Goal: Task Accomplishment & Management: Manage account settings

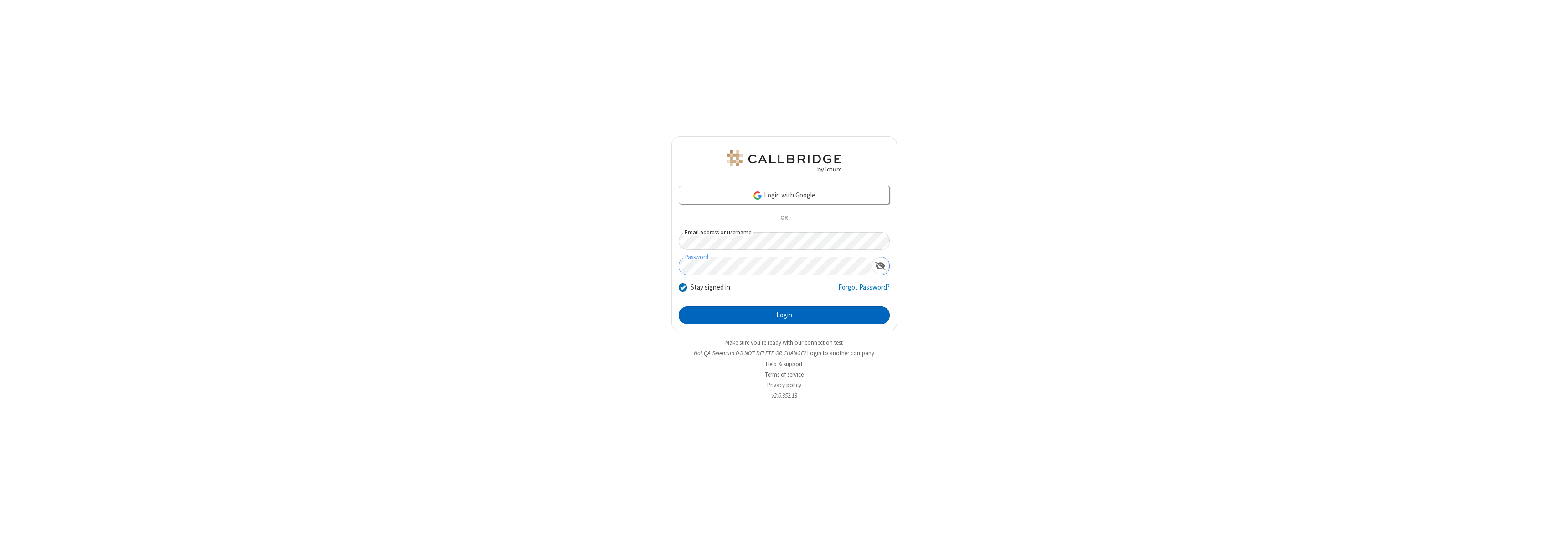
click at [784, 315] on button "Login" at bounding box center [784, 315] width 211 height 18
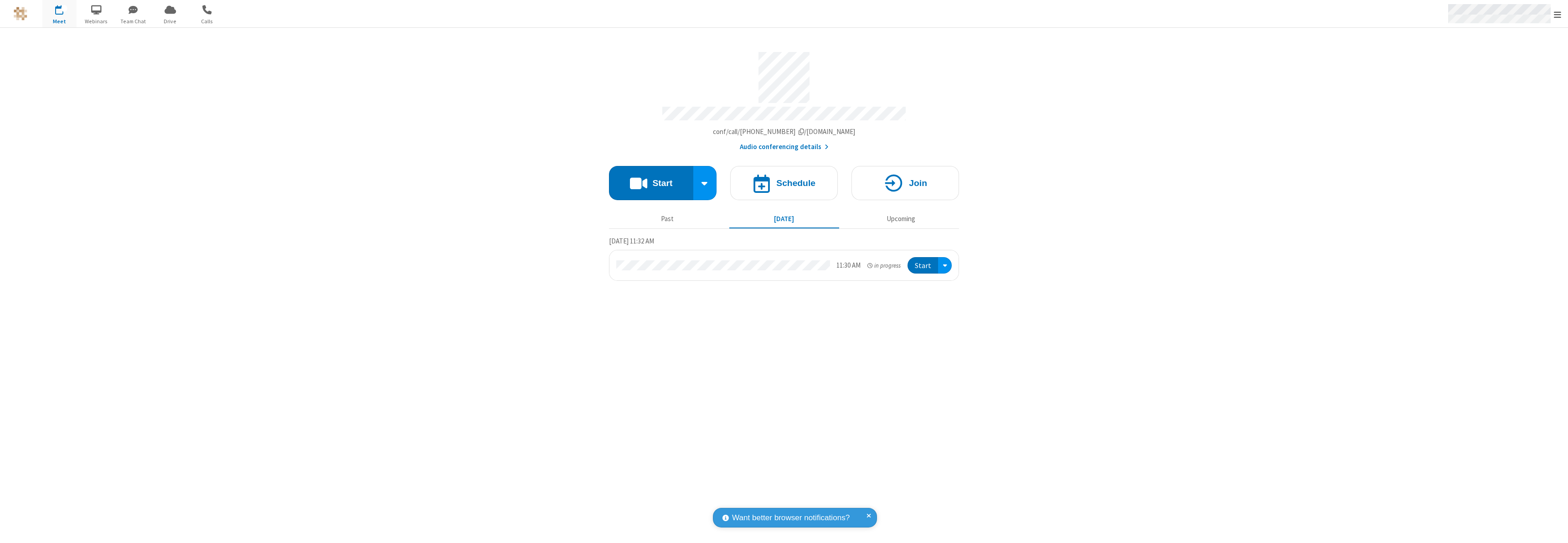
click at [1558, 14] on span "Open menu" at bounding box center [1557, 14] width 8 height 9
click at [1504, 61] on div "Settings" at bounding box center [1504, 61] width 127 height 25
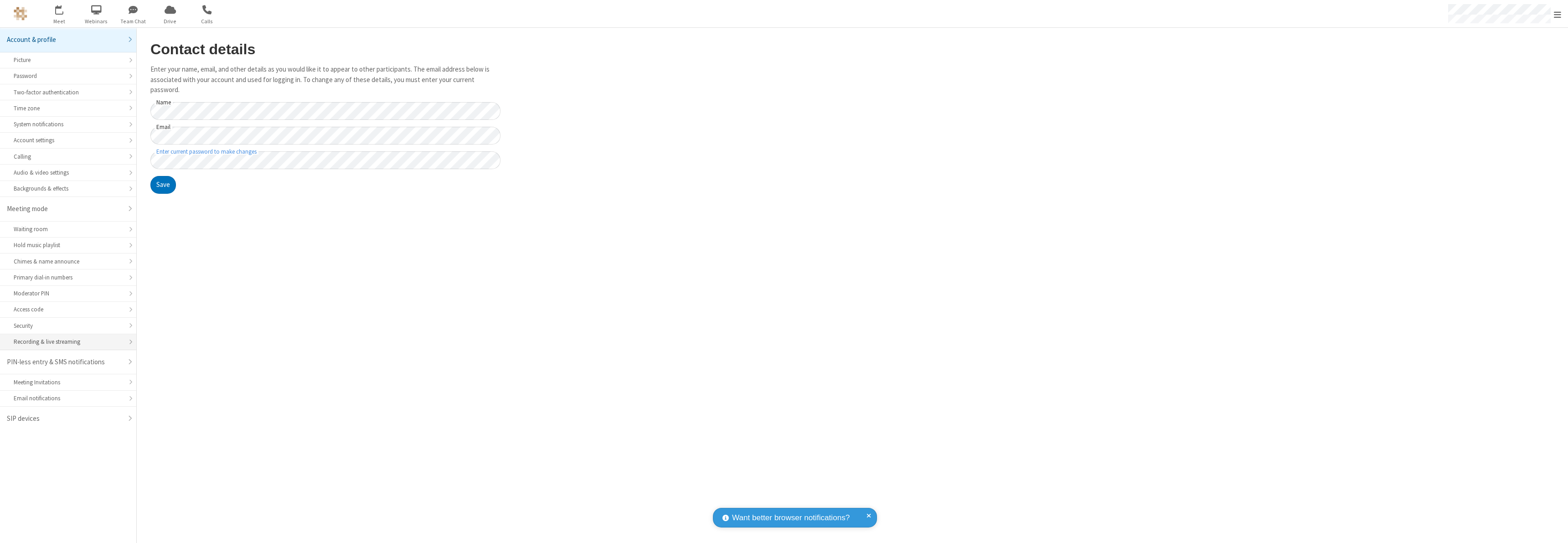
click at [68, 342] on div "Recording & live streaming" at bounding box center [68, 342] width 109 height 9
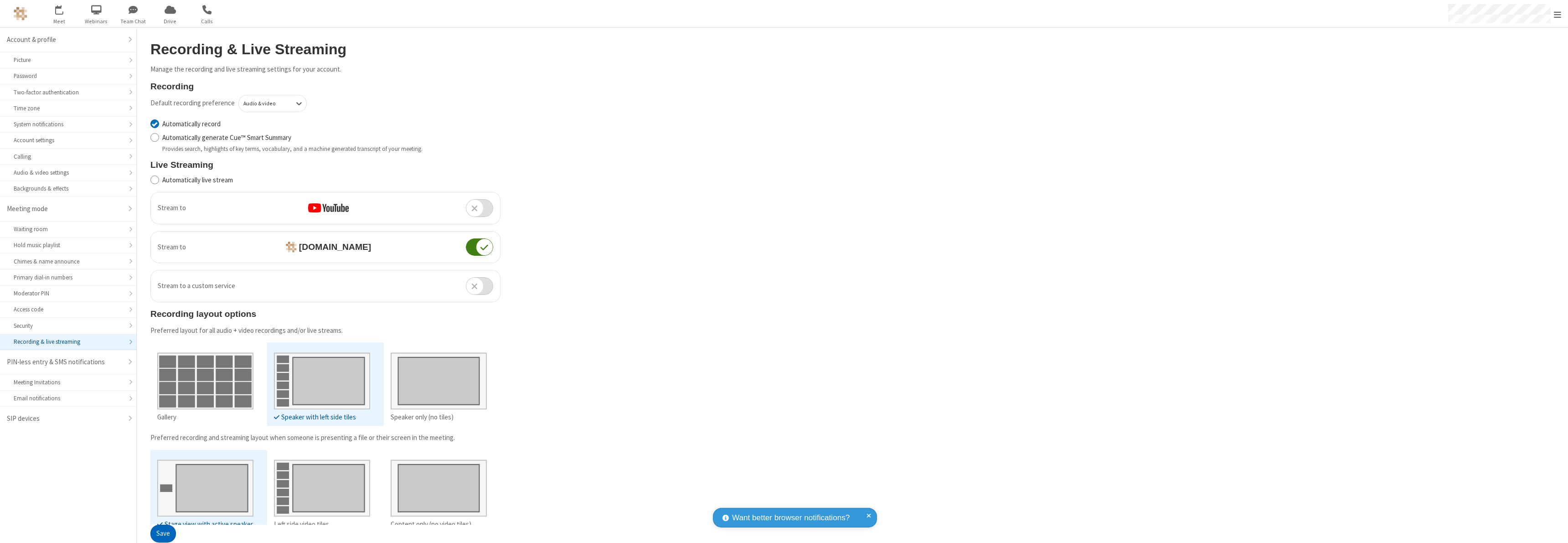
click at [163, 534] on button "Save" at bounding box center [164, 534] width 26 height 18
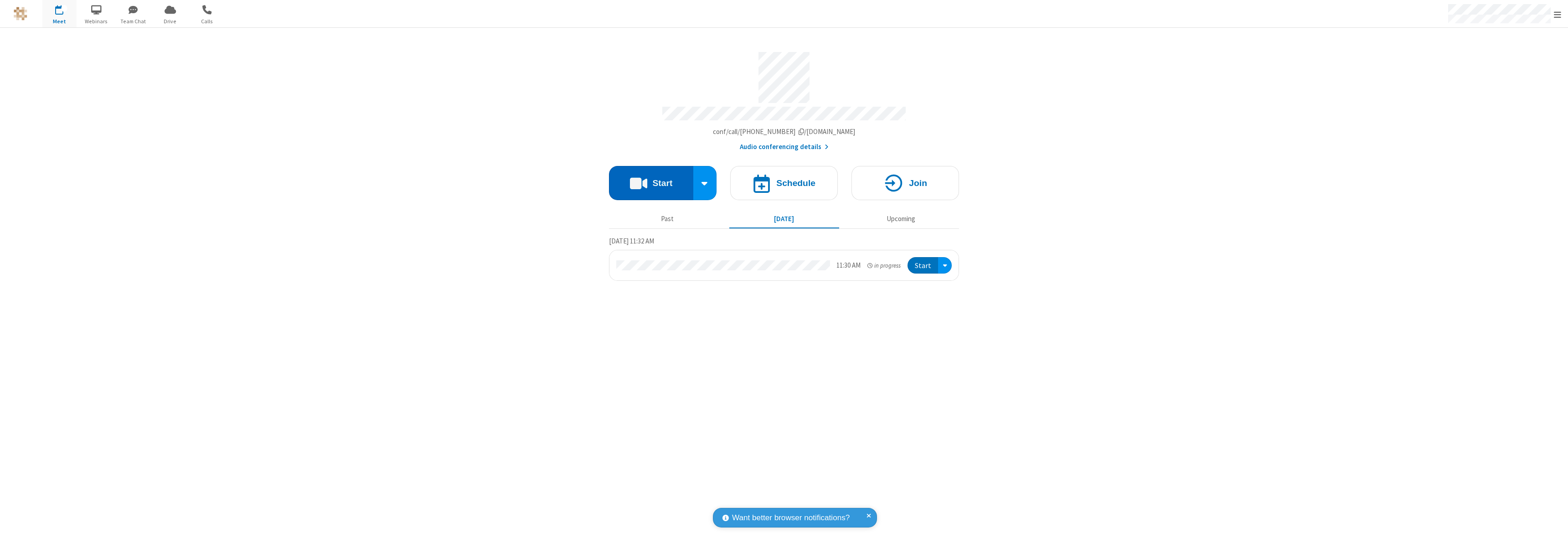
click at [651, 179] on button "Start" at bounding box center [651, 183] width 84 height 34
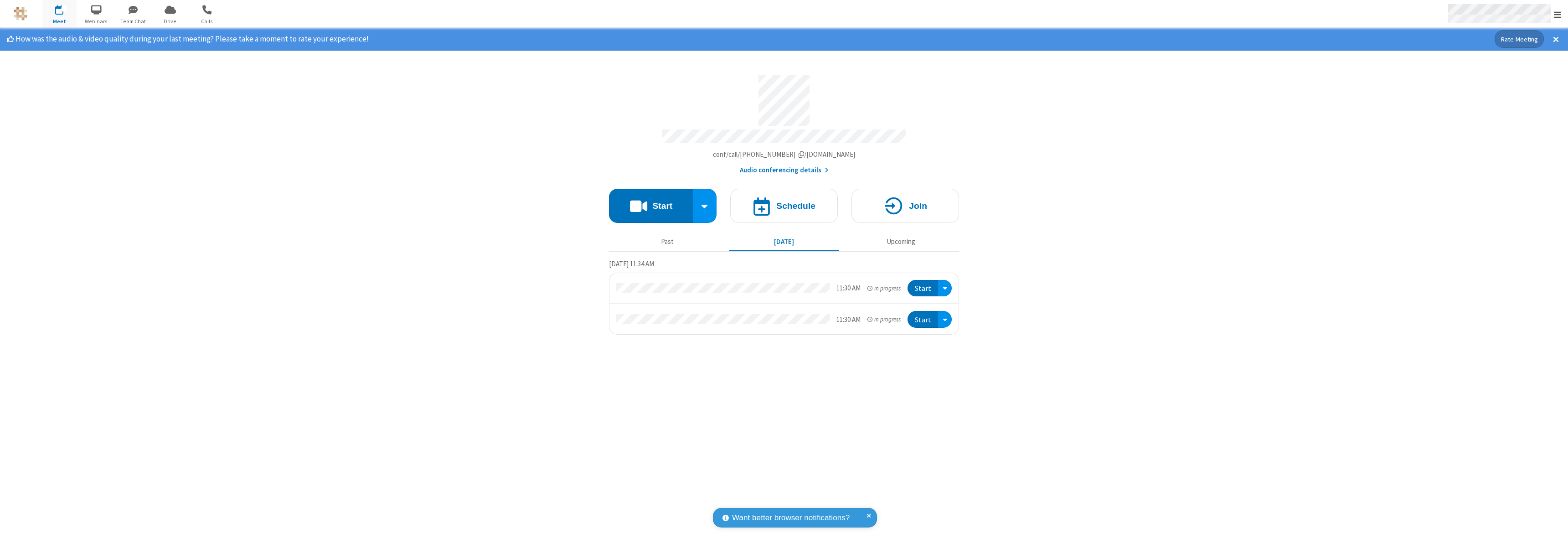
click at [1558, 14] on span "Open menu" at bounding box center [1557, 14] width 8 height 9
click at [1504, 61] on div "Settings" at bounding box center [1504, 61] width 127 height 25
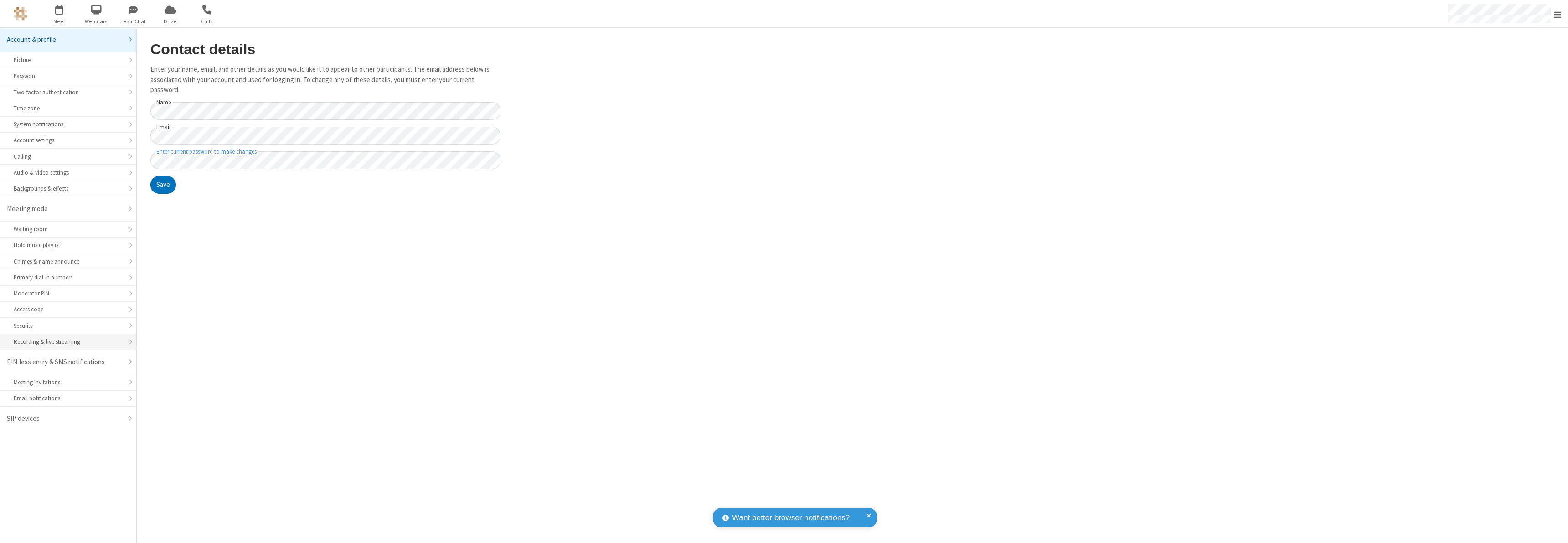
click at [68, 342] on div "Recording & live streaming" at bounding box center [68, 342] width 109 height 9
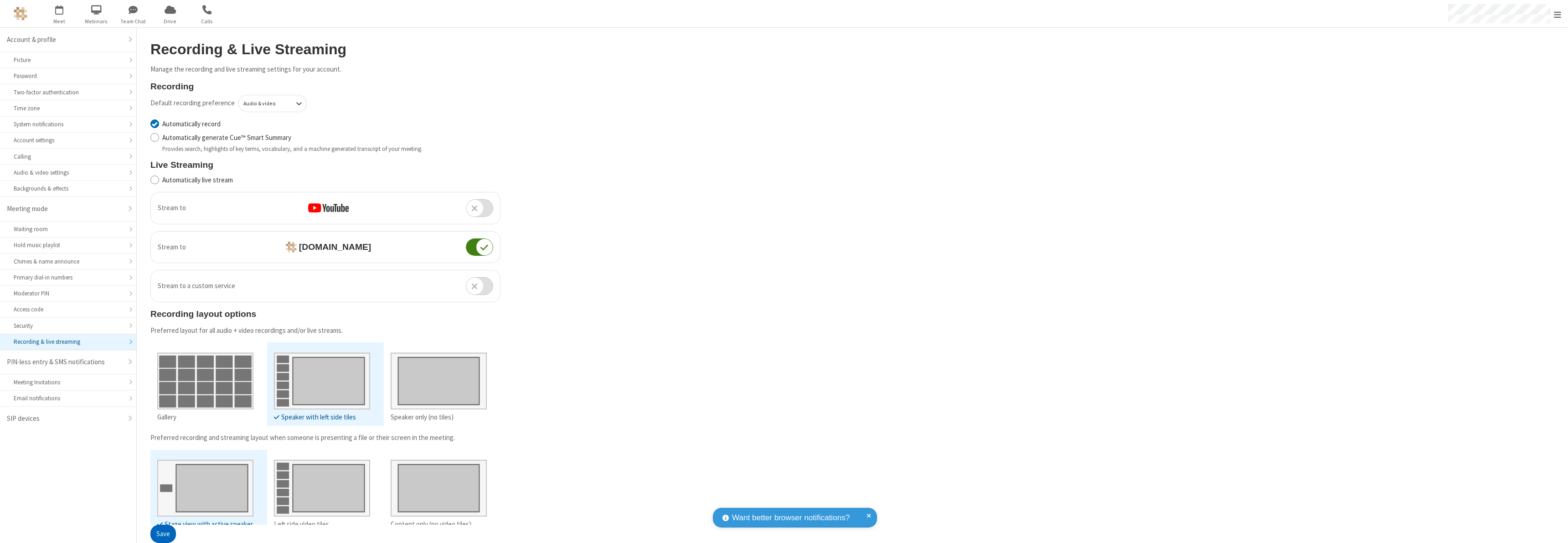
click at [154, 124] on input "Automatically record" at bounding box center [155, 124] width 9 height 9
checkbox input "false"
click at [163, 525] on button "Save" at bounding box center [164, 534] width 26 height 18
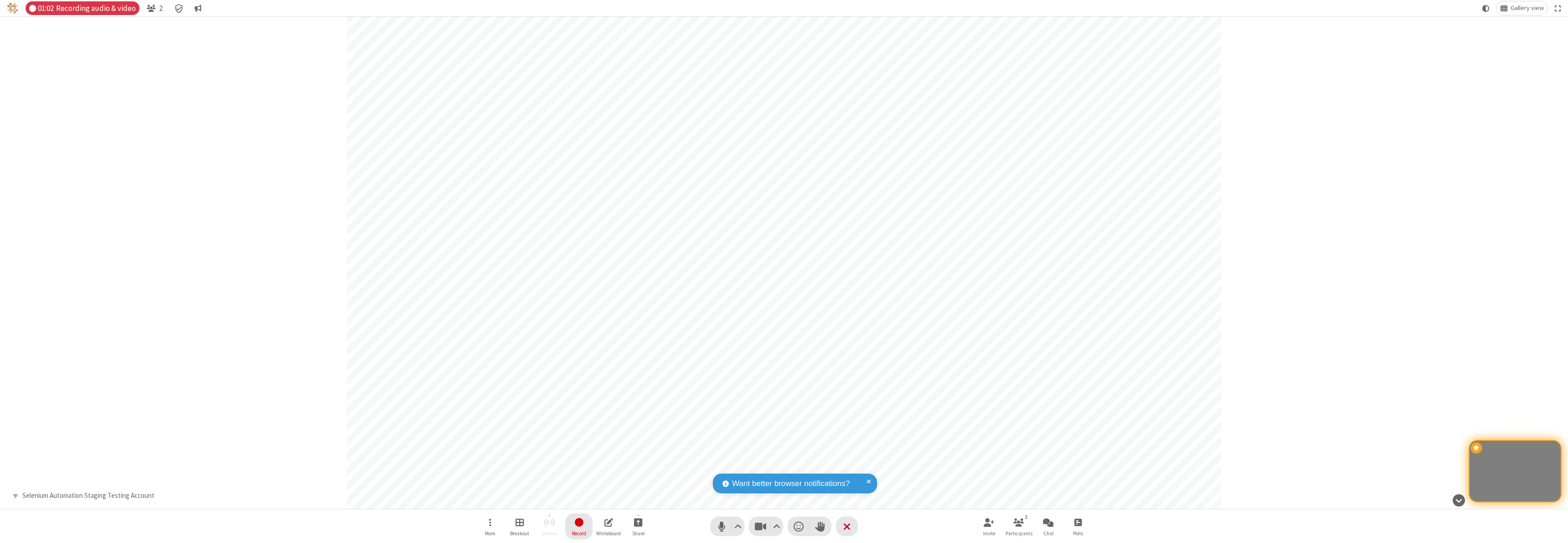
click at [579, 526] on span "Stop recording" at bounding box center [579, 522] width 10 height 11
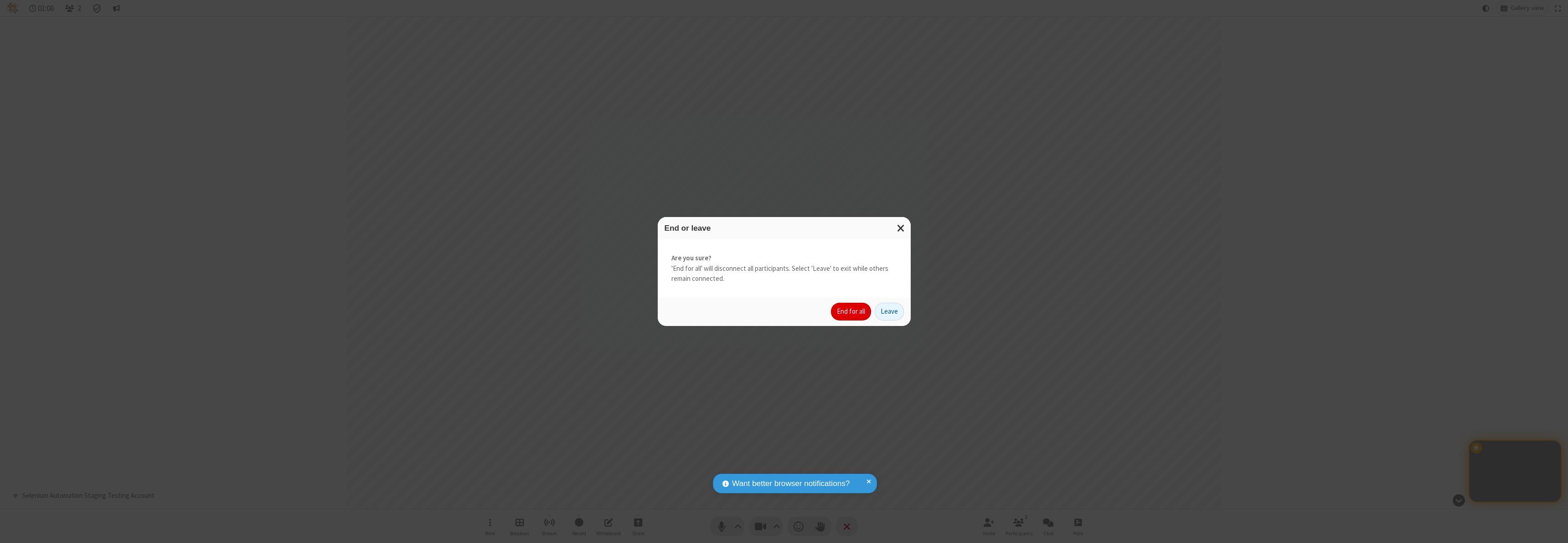
click at [851, 311] on button "End for all" at bounding box center [850, 311] width 40 height 18
